Goal: Book appointment/travel/reservation

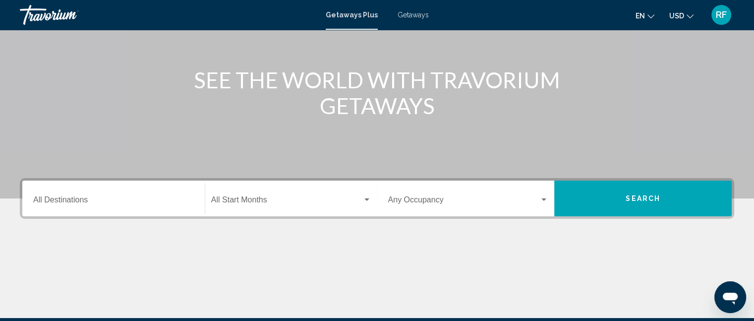
click at [115, 208] on div "Destination All Destinations" at bounding box center [113, 198] width 161 height 31
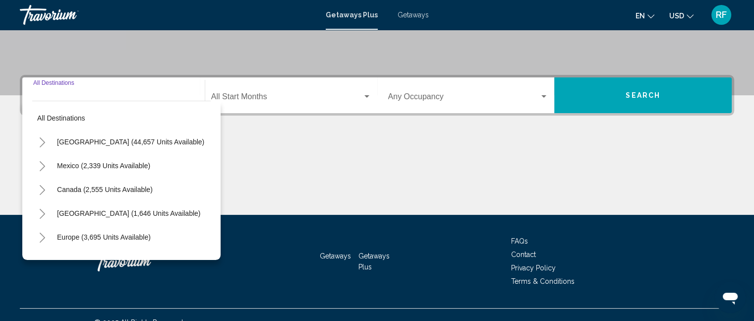
scroll to position [217, 0]
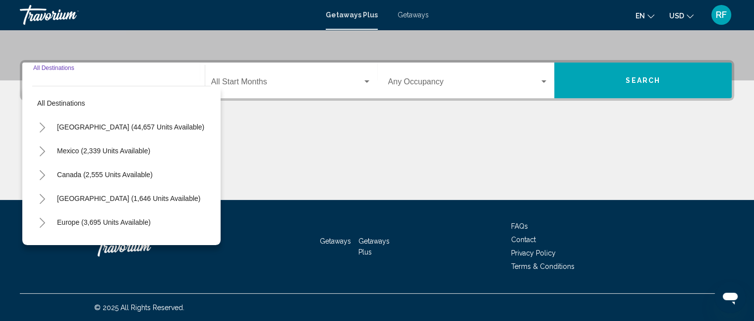
click at [48, 126] on button "Toggle United States (44,657 units available)" at bounding box center [42, 127] width 20 height 20
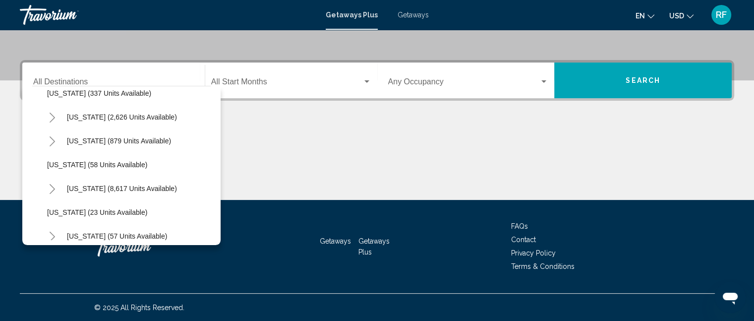
scroll to position [99, 0]
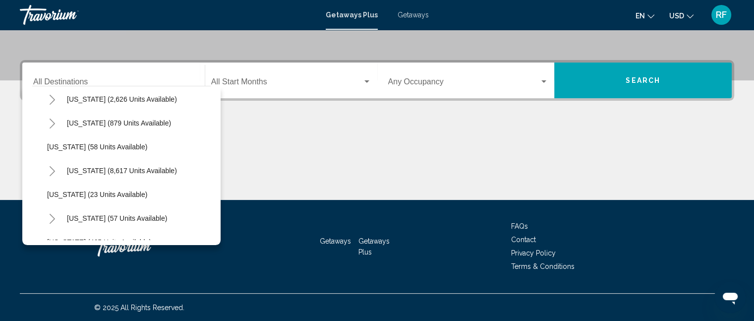
click at [54, 171] on icon "Toggle Florida (8,617 units available)" at bounding box center [52, 171] width 5 height 10
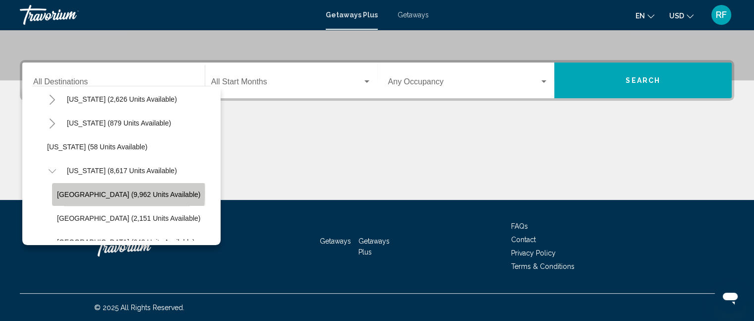
click at [71, 191] on span "[GEOGRAPHIC_DATA] (9,962 units available)" at bounding box center [128, 194] width 143 height 8
type input "**********"
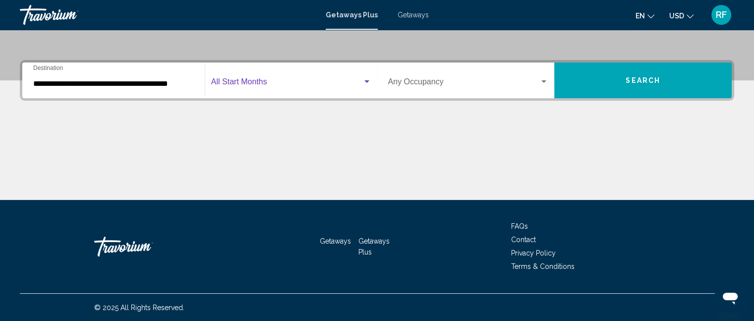
click at [245, 85] on span "Search widget" at bounding box center [286, 83] width 151 height 9
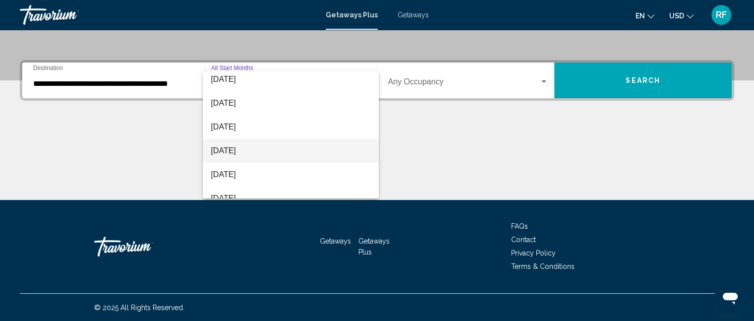
click at [252, 146] on span "[DATE]" at bounding box center [291, 151] width 160 height 24
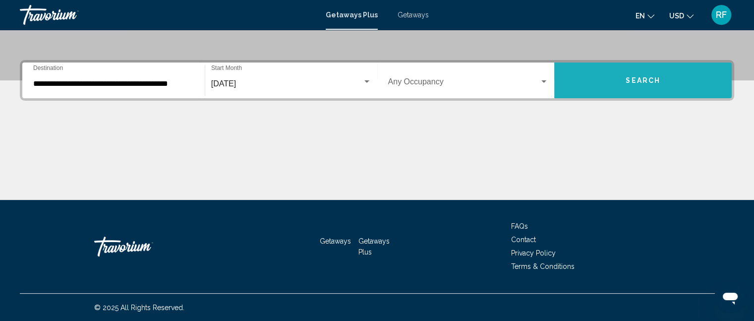
click at [612, 75] on button "Search" at bounding box center [643, 80] width 178 height 36
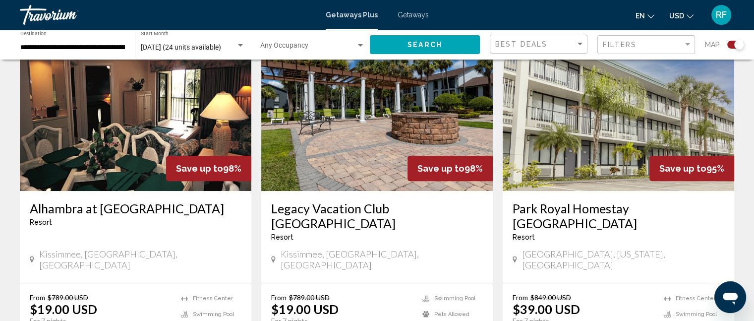
scroll to position [397, 0]
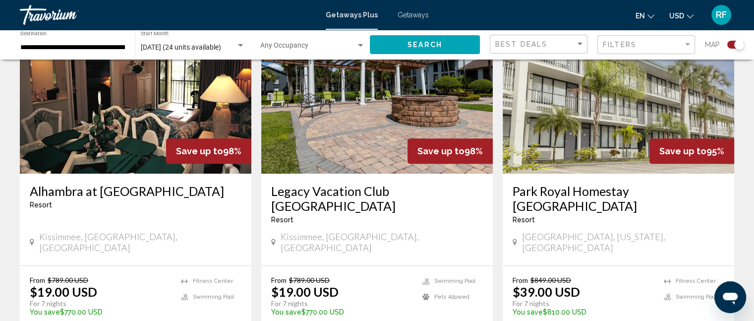
click at [385, 144] on img "Main content" at bounding box center [377, 94] width 232 height 159
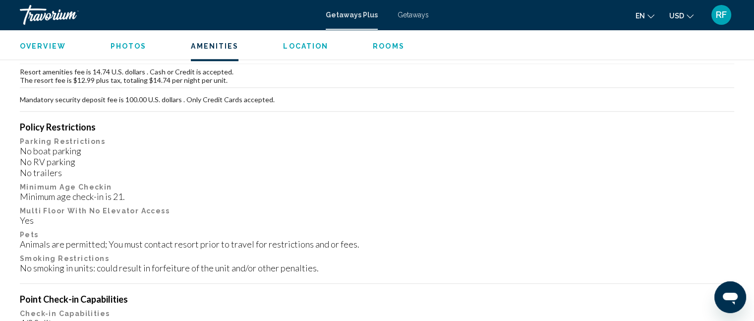
scroll to position [1059, 0]
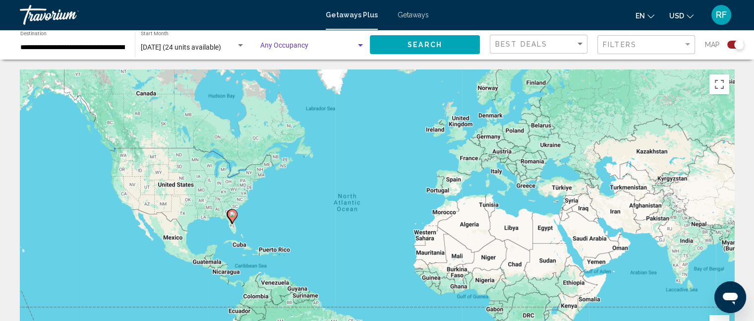
click at [280, 49] on span "Search widget" at bounding box center [308, 48] width 96 height 8
